Goal: Information Seeking & Learning: Learn about a topic

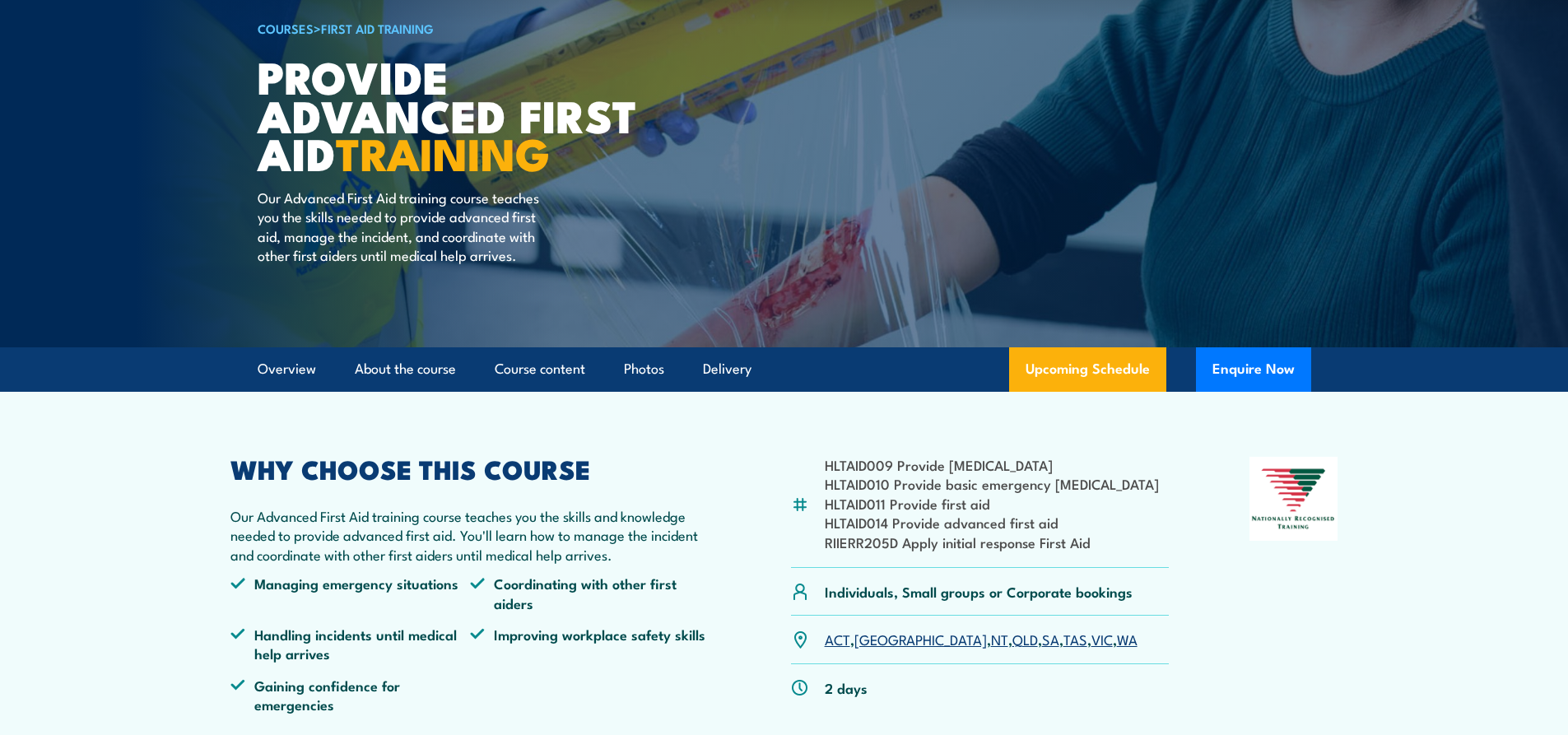
scroll to position [165, 0]
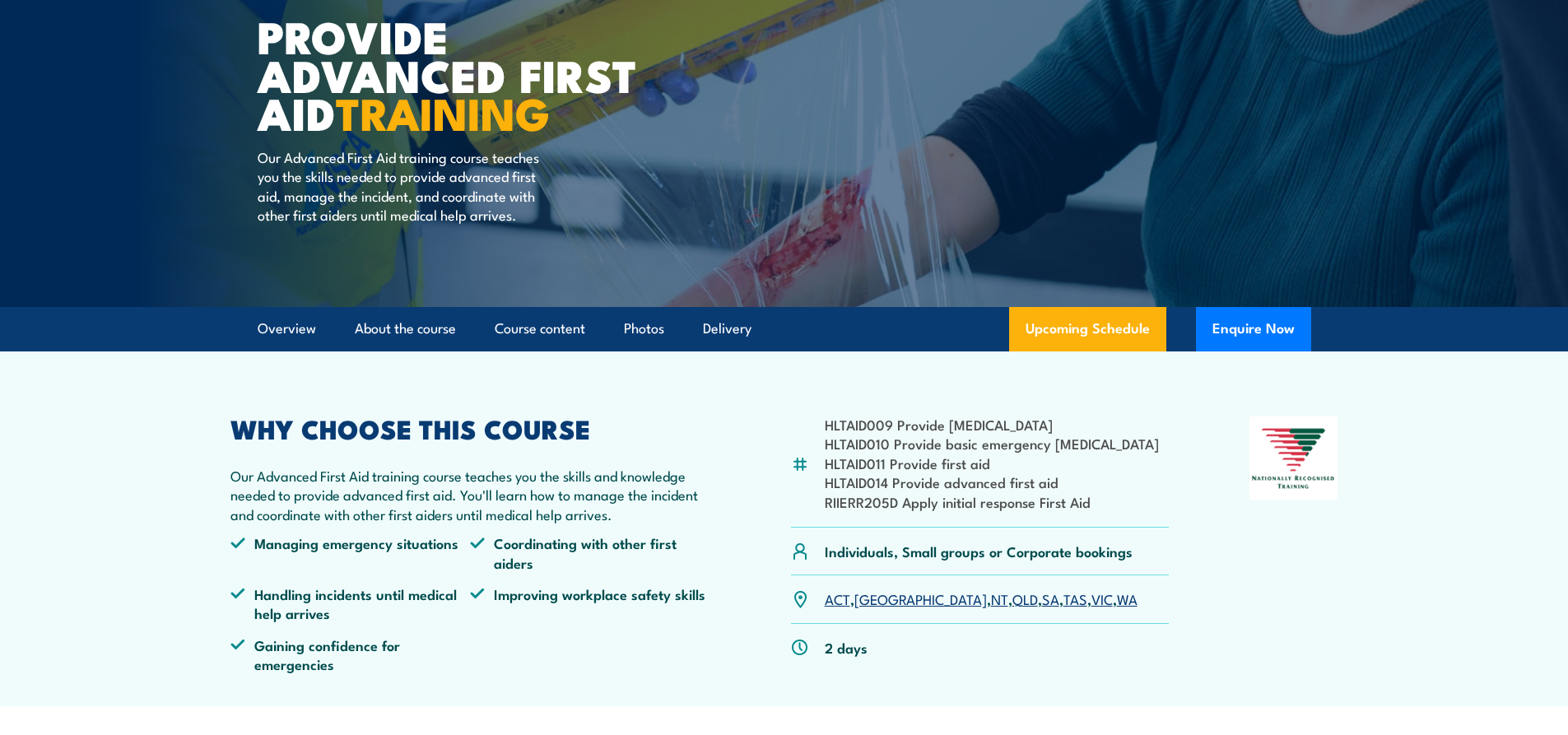
click at [1042, 604] on link "SA" at bounding box center [1051, 598] width 17 height 20
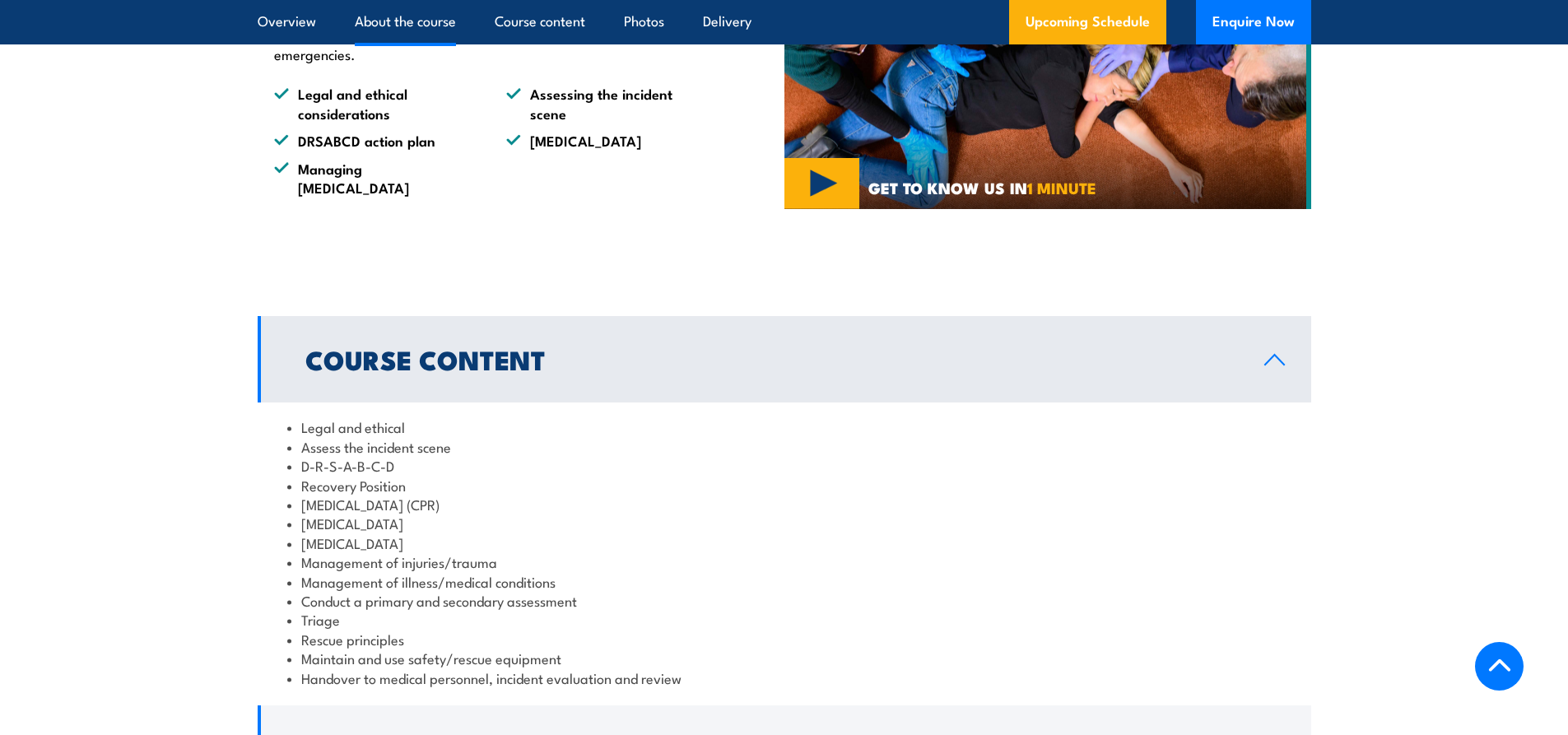
scroll to position [1034, 0]
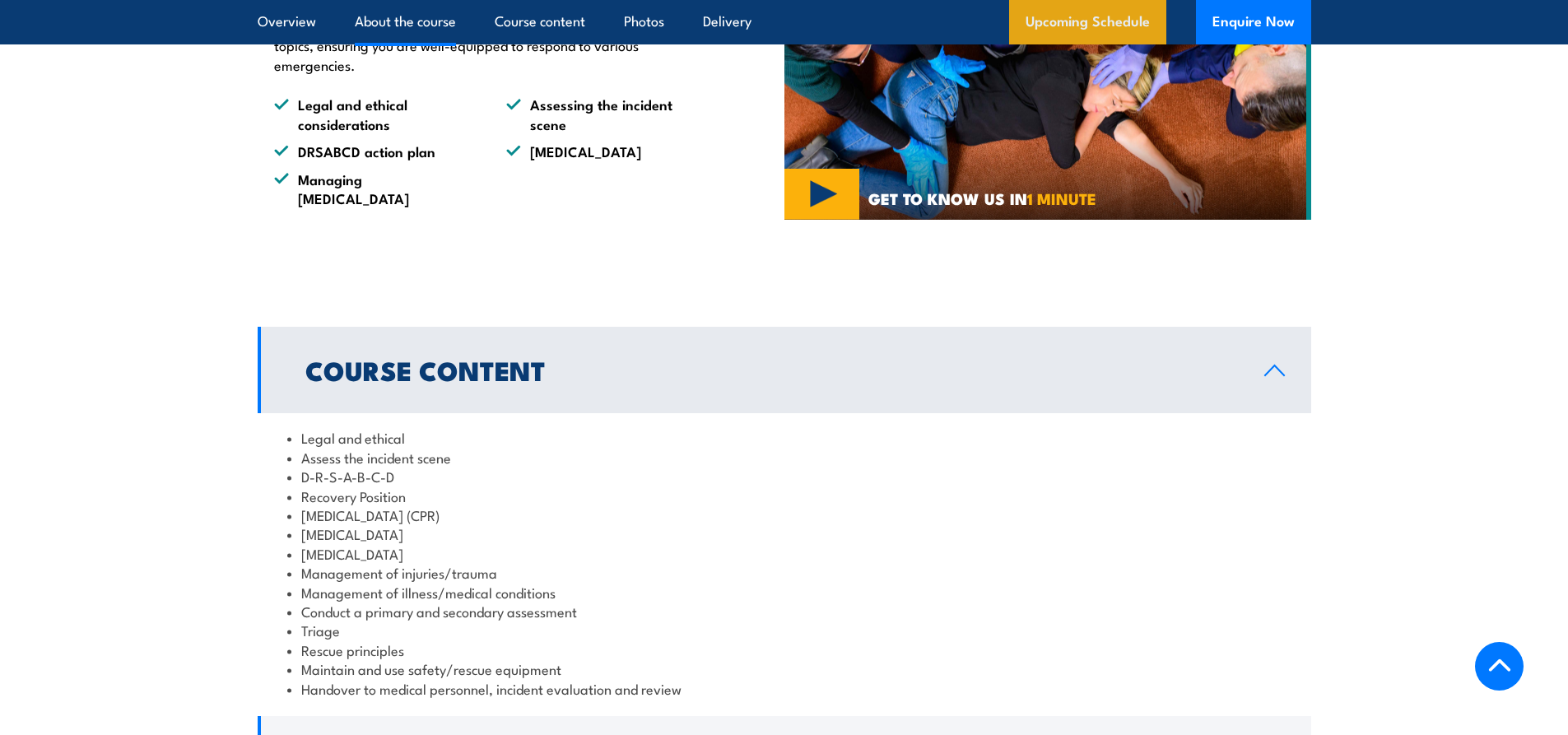
click at [1073, 20] on link "Upcoming Schedule" at bounding box center [1088, 22] width 157 height 45
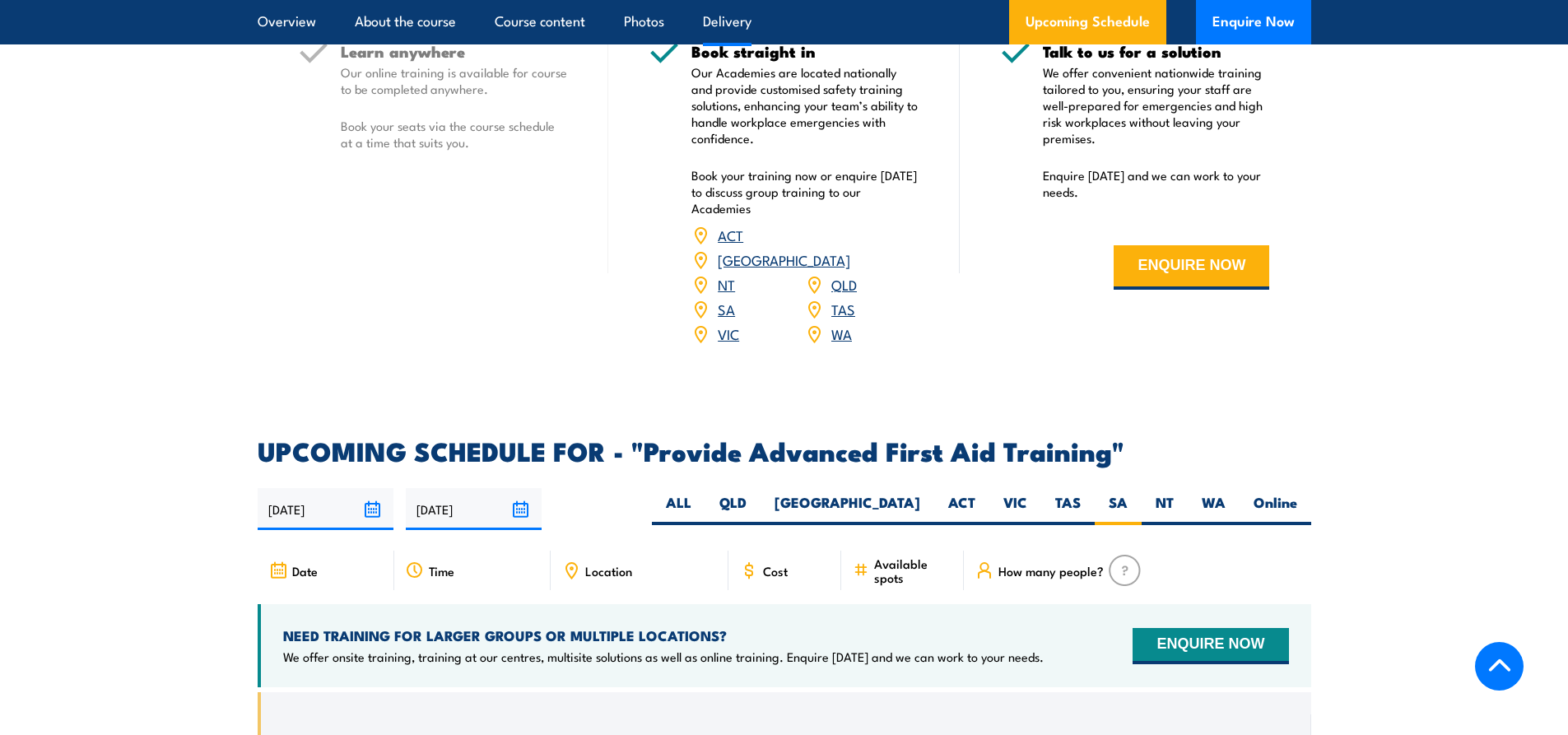
scroll to position [2186, 0]
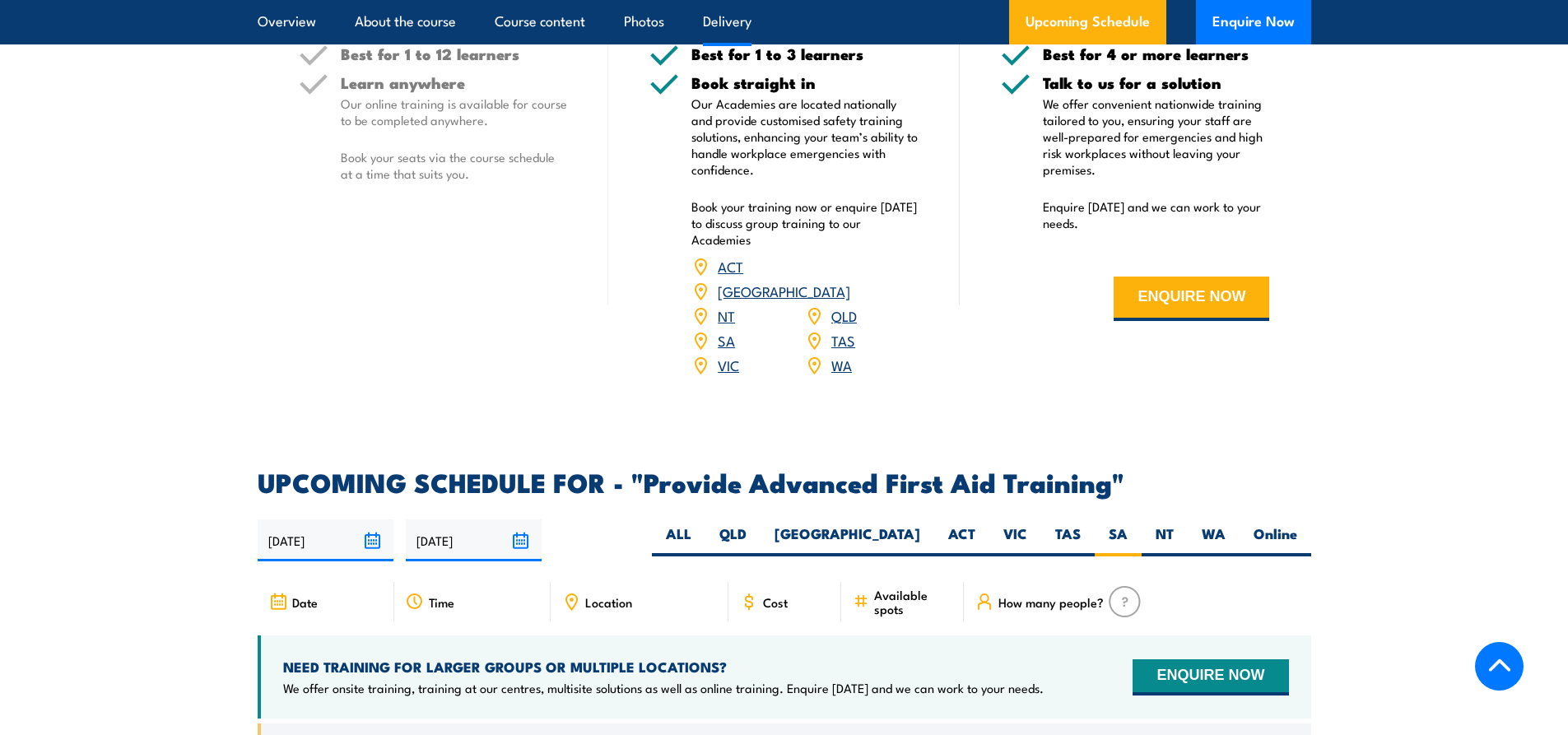
click at [629, 470] on h2 "UPCOMING SCHEDULE FOR - "Provide Advanced First Aid Training"" at bounding box center [784, 481] width 1053 height 23
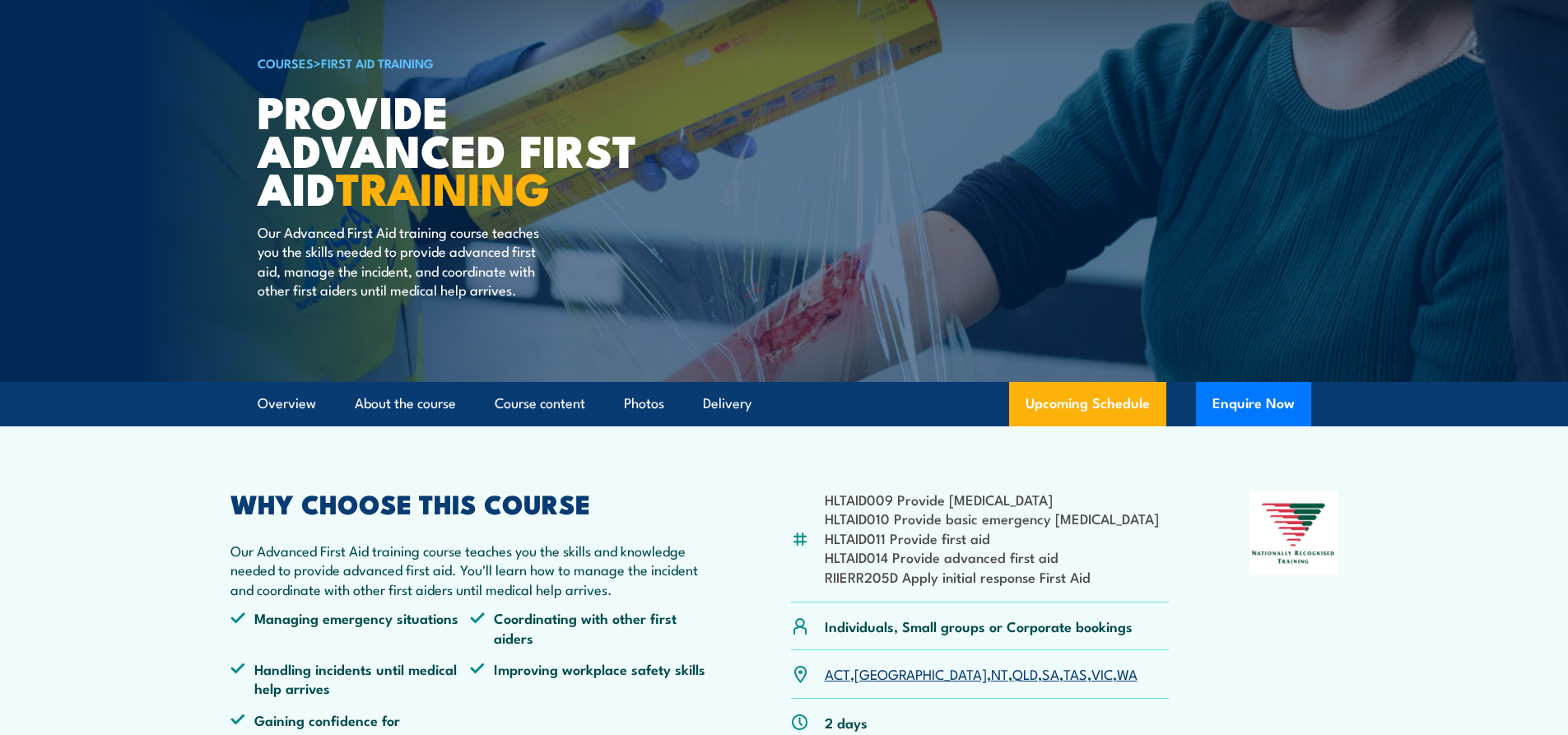
scroll to position [47, 0]
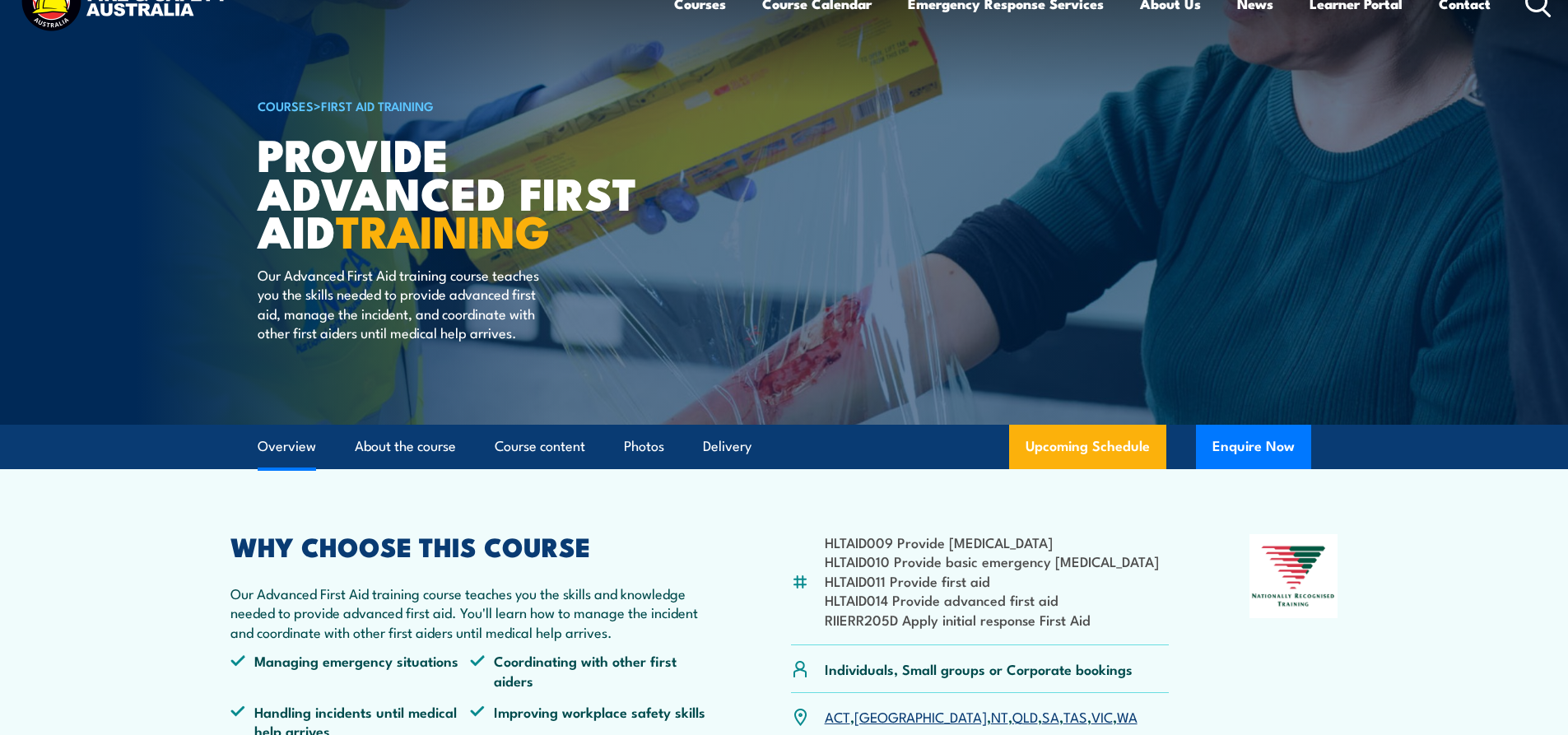
click at [284, 452] on link "Overview" at bounding box center [287, 446] width 59 height 44
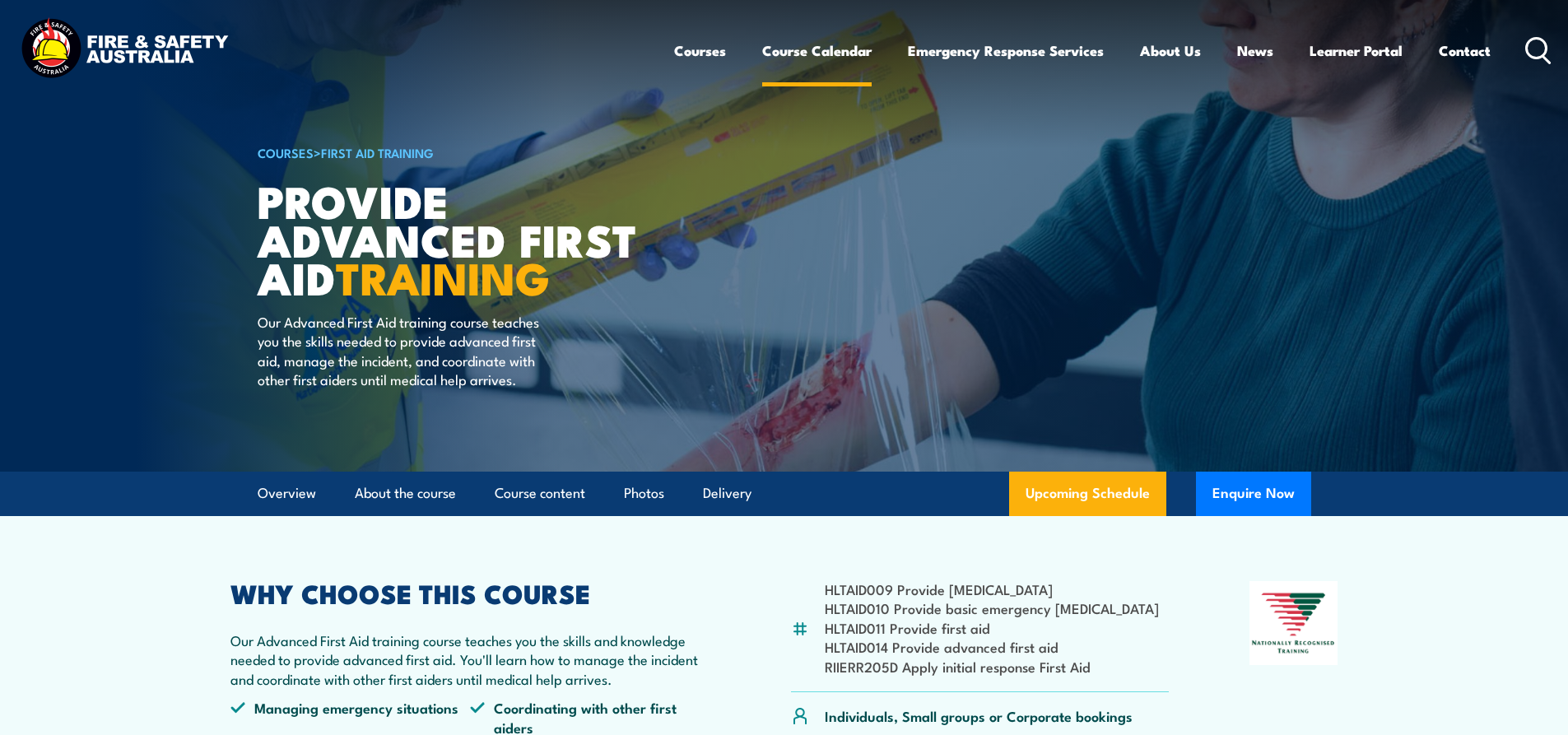
click at [828, 45] on link "Course Calendar" at bounding box center [816, 50] width 109 height 44
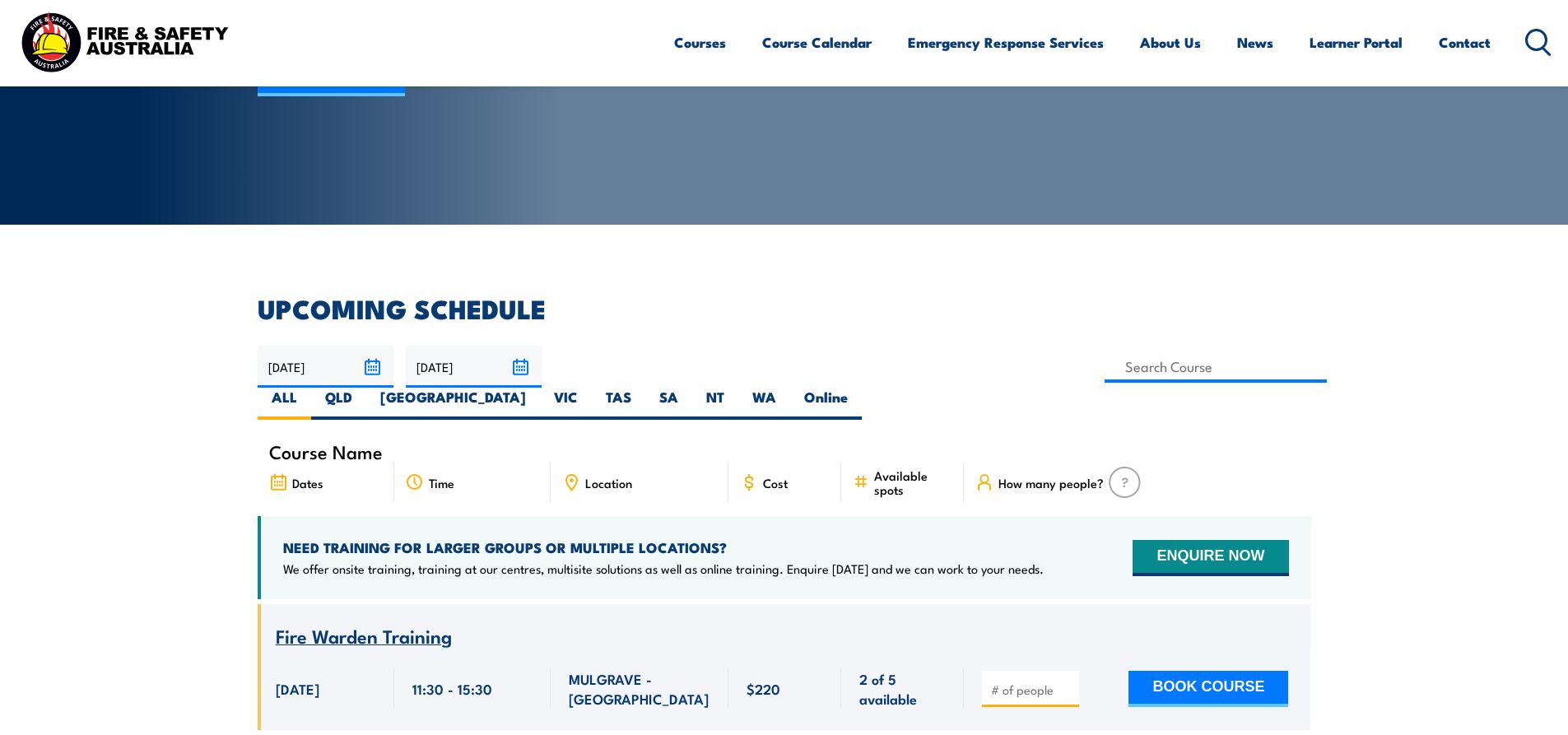
click at [692, 388] on label "SA" at bounding box center [669, 403] width 47 height 32
click at [689, 388] on input "SA" at bounding box center [684, 393] width 10 height 10
radio input "true"
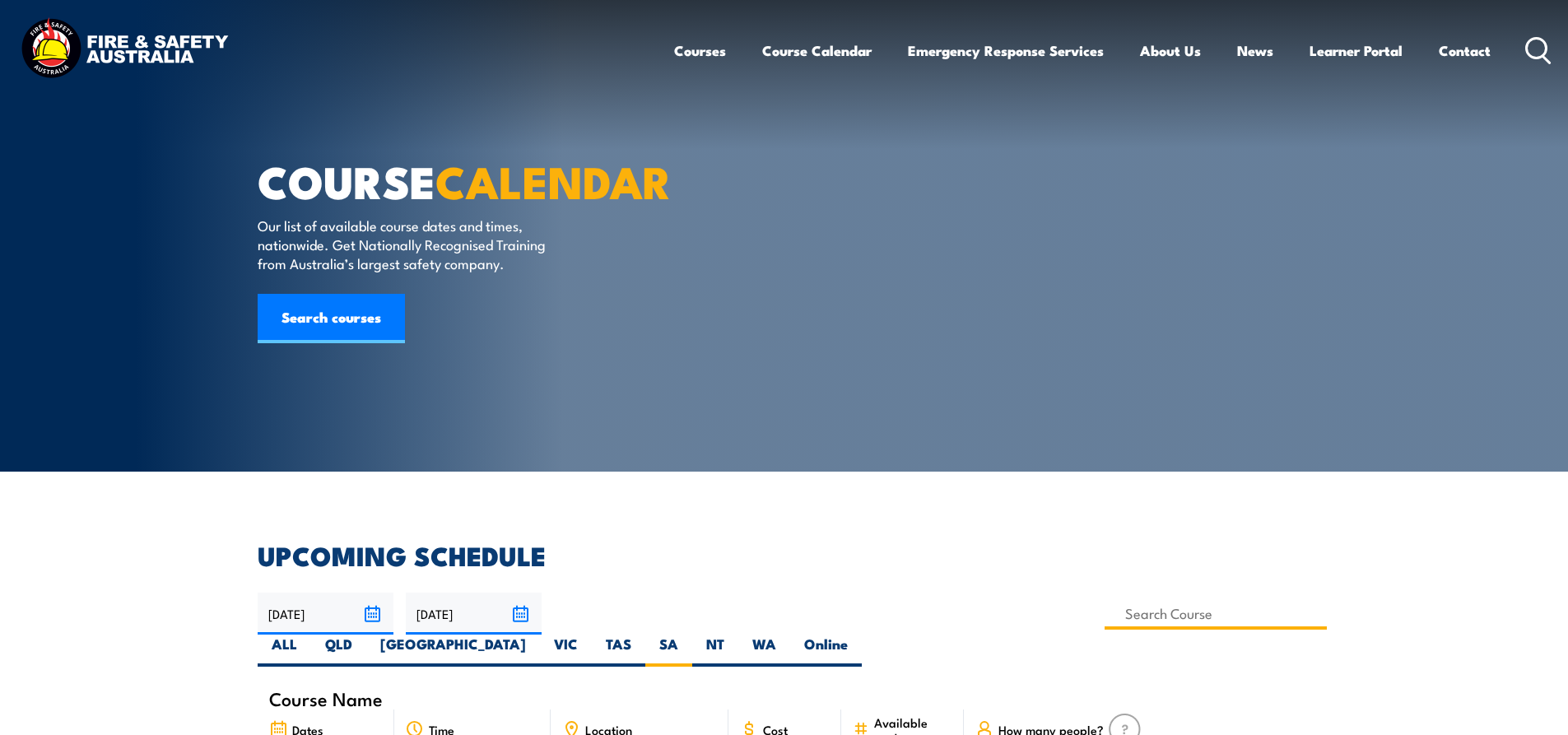
click at [1105, 613] on input at bounding box center [1216, 613] width 223 height 32
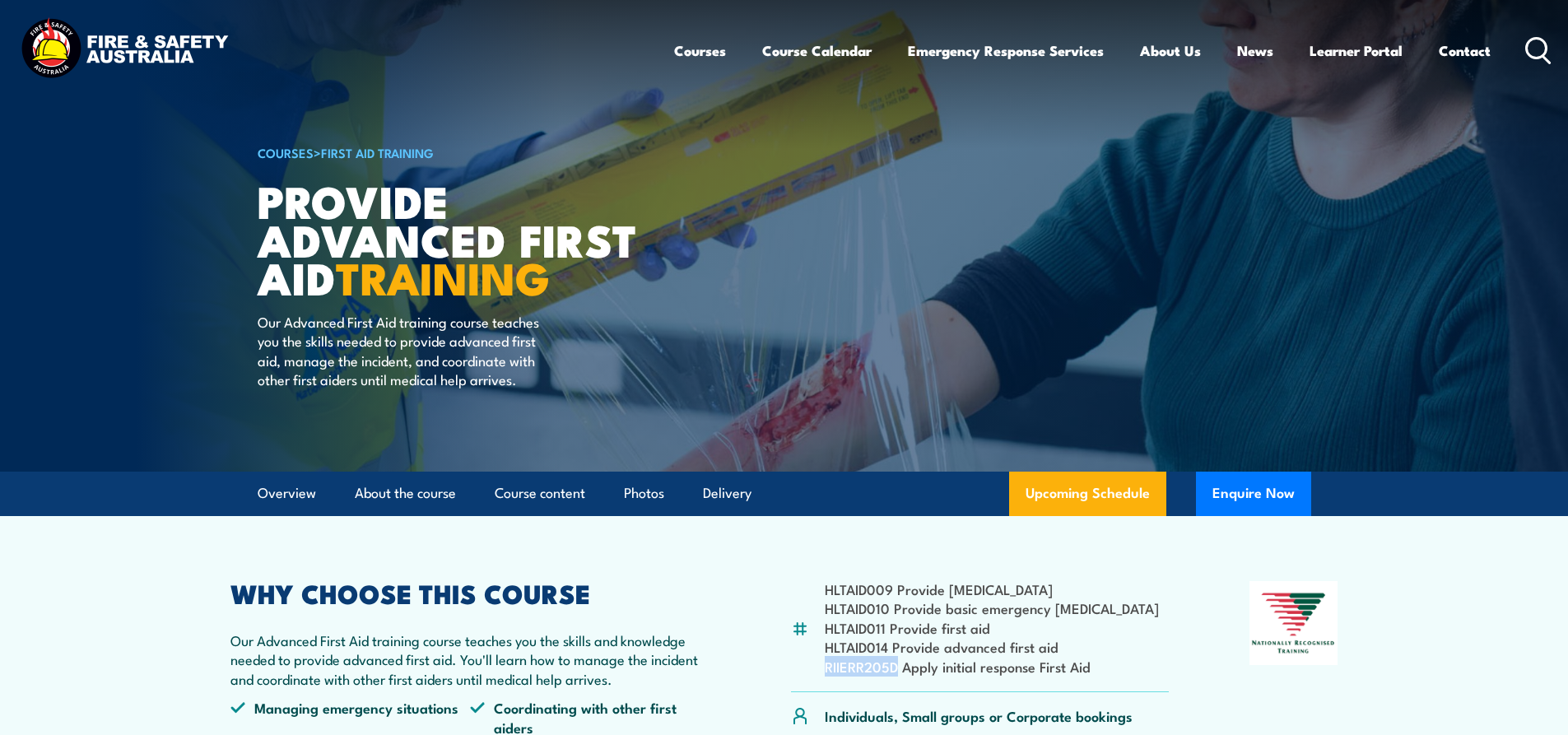
drag, startPoint x: 896, startPoint y: 666, endPoint x: 822, endPoint y: 668, distance: 74.0
click at [822, 668] on div "HLTAID009 Provide [MEDICAL_DATA] HLTAID010 Provide basic emergency [MEDICAL_DAT…" at bounding box center [980, 636] width 378 height 111
copy li "RIIERR205D"
click at [286, 489] on link "Overview" at bounding box center [287, 493] width 59 height 44
click at [793, 46] on link "Course Calendar" at bounding box center [816, 50] width 109 height 44
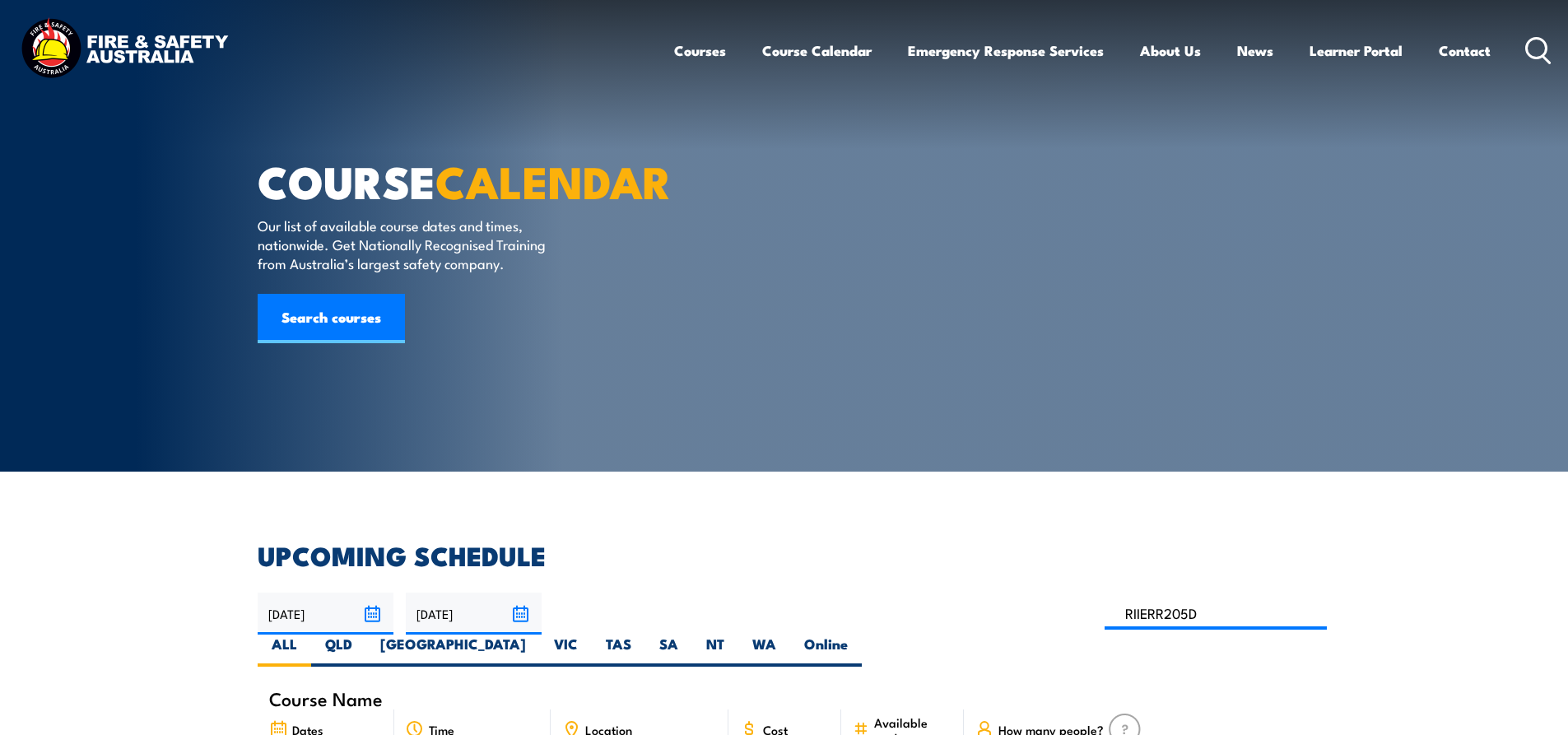
type input "RIIERR205D"
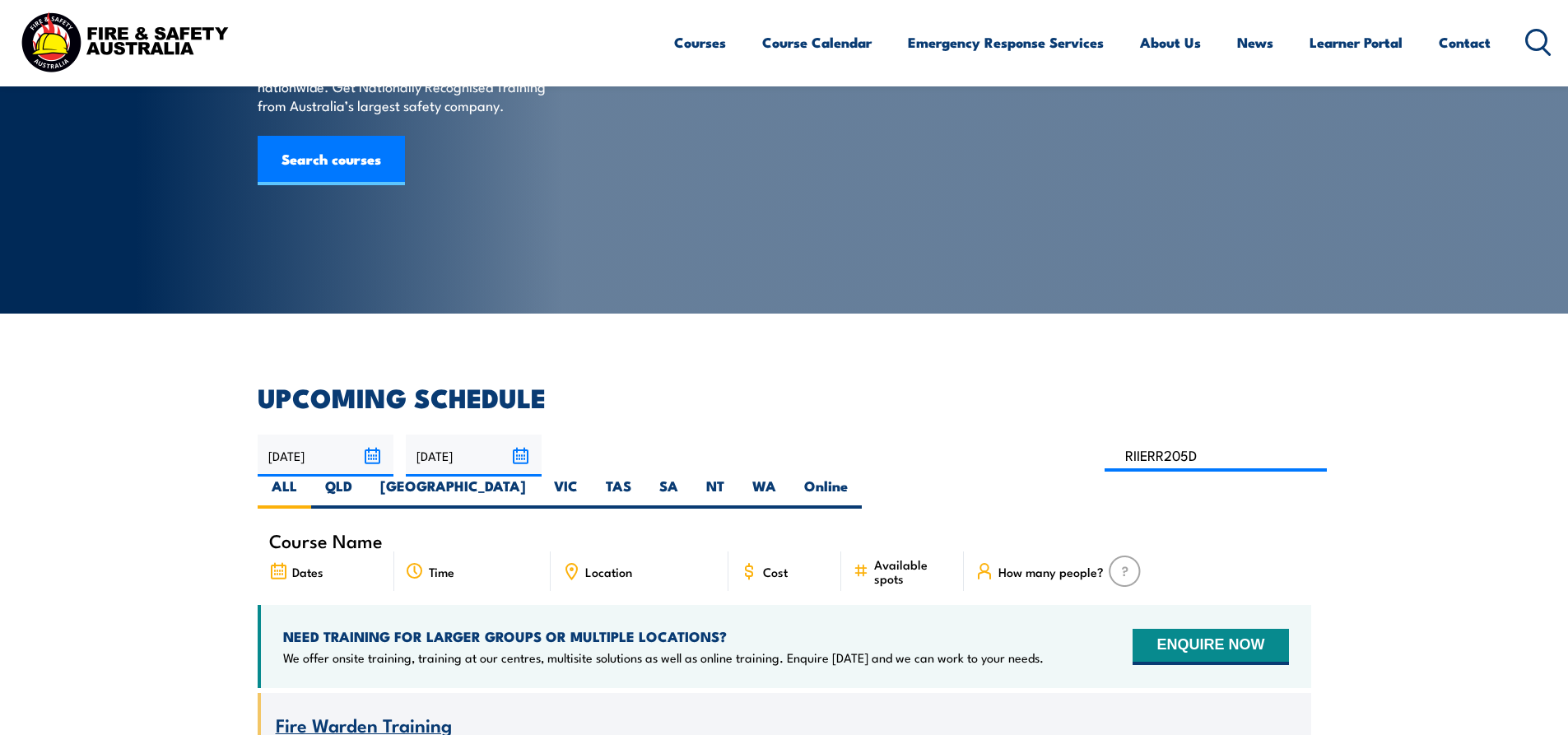
scroll to position [165, 0]
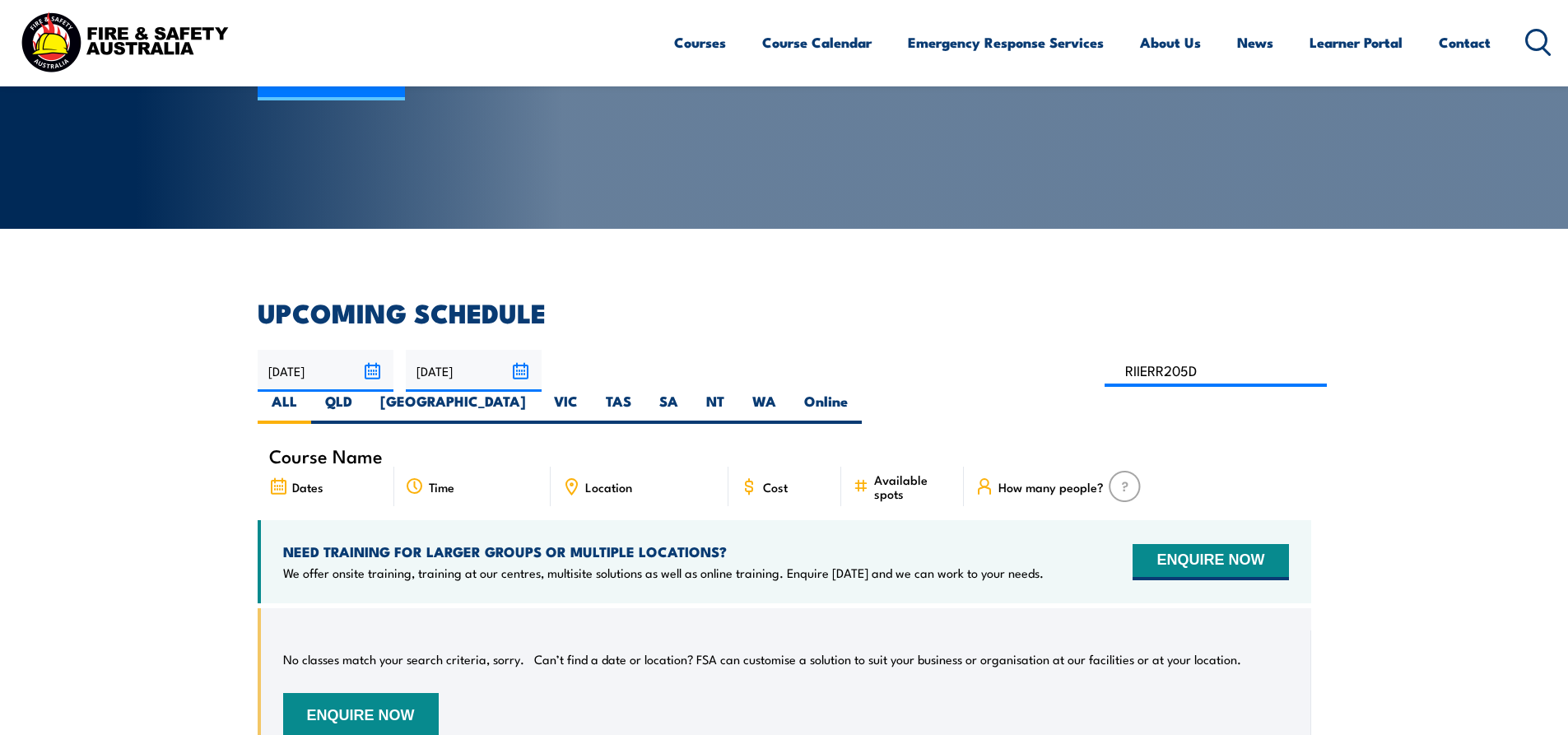
scroll to position [214, 0]
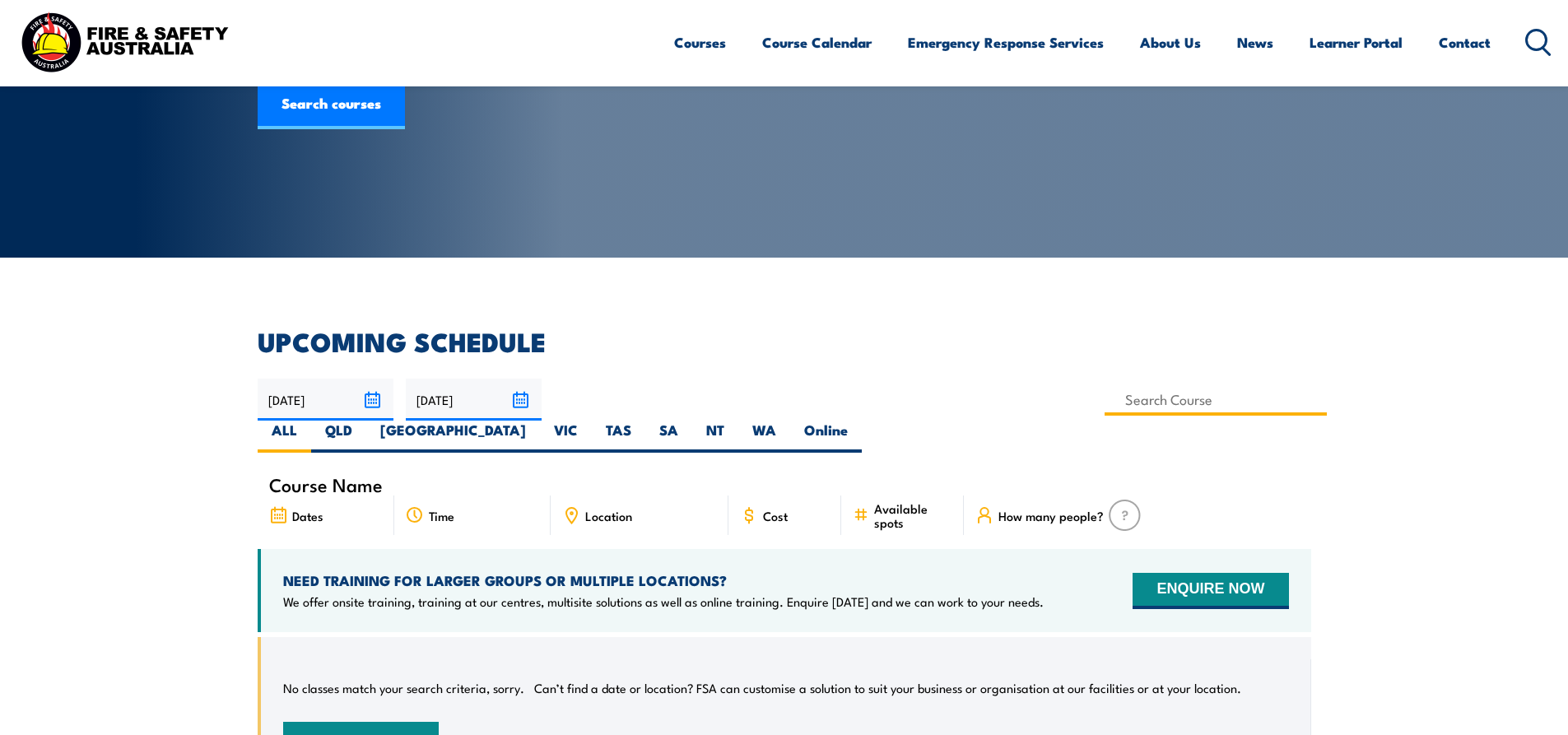
drag, startPoint x: 678, startPoint y: 396, endPoint x: 615, endPoint y: 399, distance: 63.1
click at [1105, 399] on input at bounding box center [1216, 399] width 223 height 32
type input "RIIERR205D"
drag, startPoint x: 673, startPoint y: 398, endPoint x: 598, endPoint y: 405, distance: 75.3
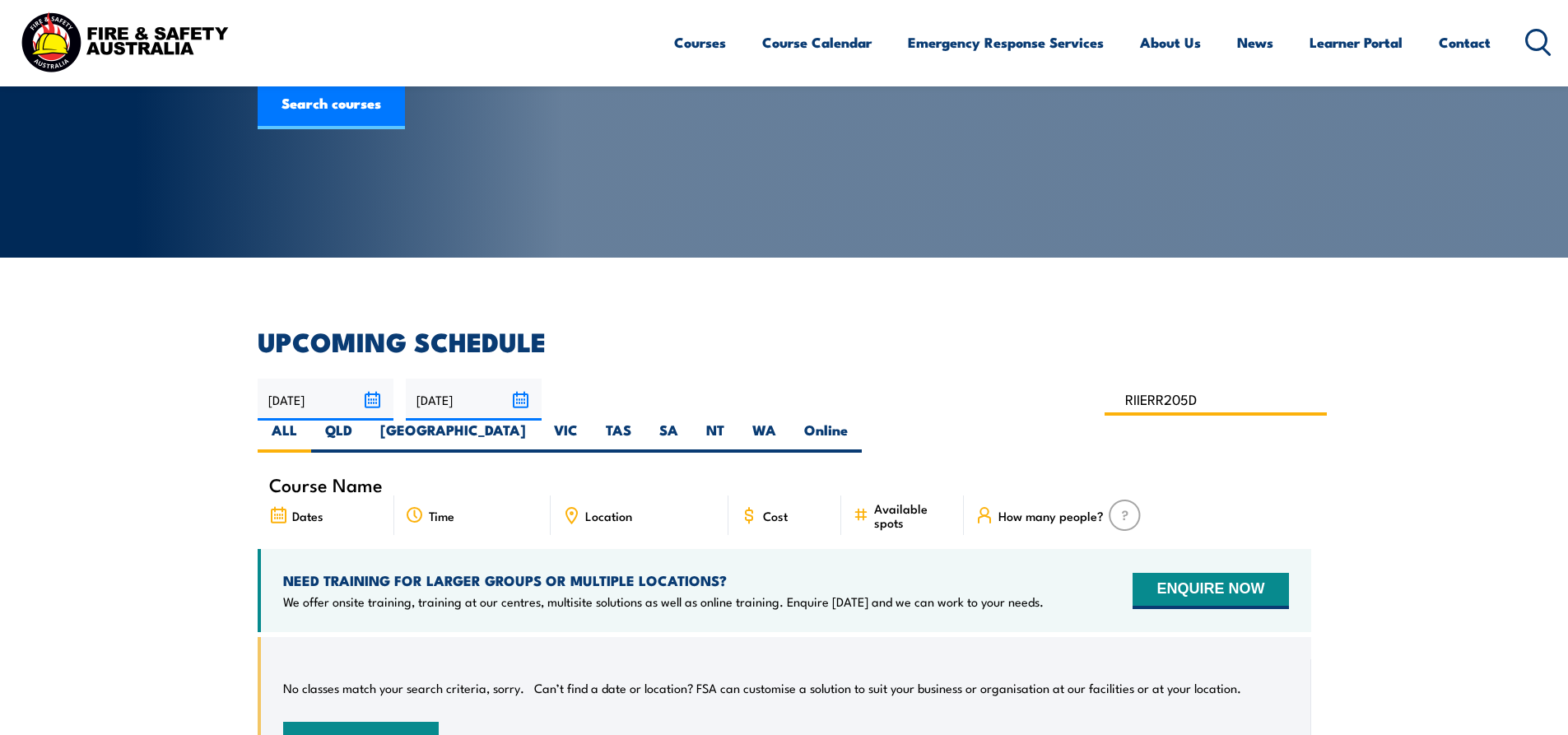
click at [1105, 405] on input "RIIERR205D" at bounding box center [1216, 399] width 223 height 32
